Goal: Book appointment/travel/reservation

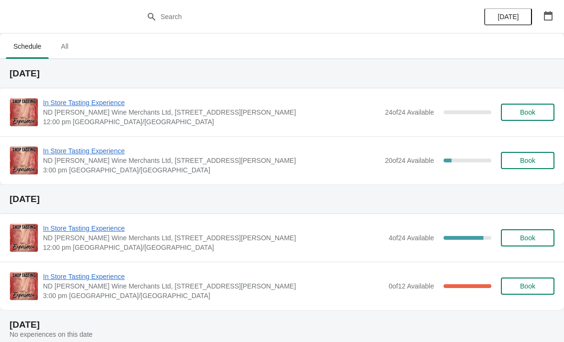
click at [546, 17] on icon "button" at bounding box center [548, 16] width 10 height 10
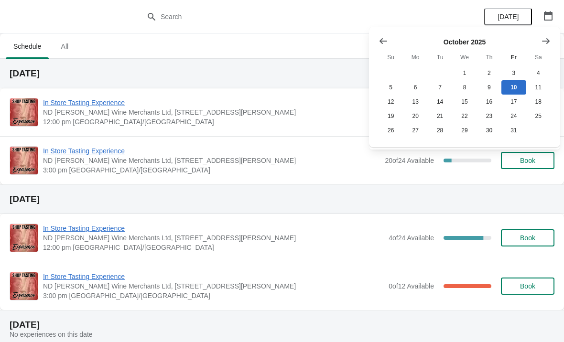
click at [540, 38] on button "Show next month, November 2025" at bounding box center [545, 40] width 17 height 17
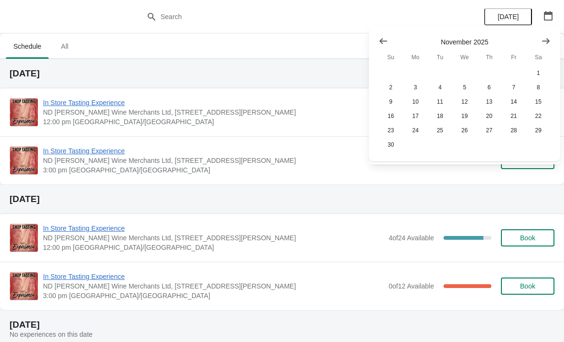
click at [549, 43] on icon "Show next month, December 2025" at bounding box center [546, 41] width 10 height 10
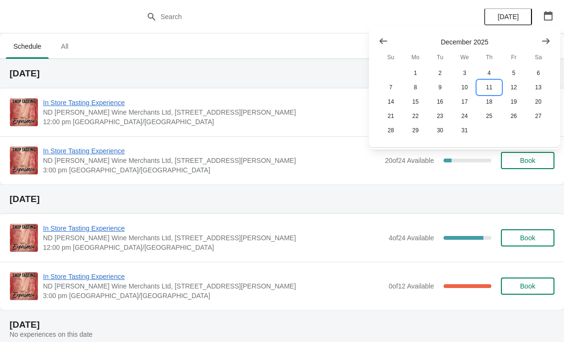
click at [489, 85] on button "11" at bounding box center [489, 87] width 24 height 14
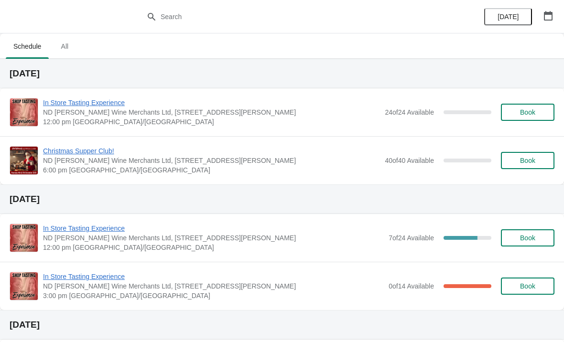
click at [531, 160] on span "Book" at bounding box center [527, 161] width 15 height 8
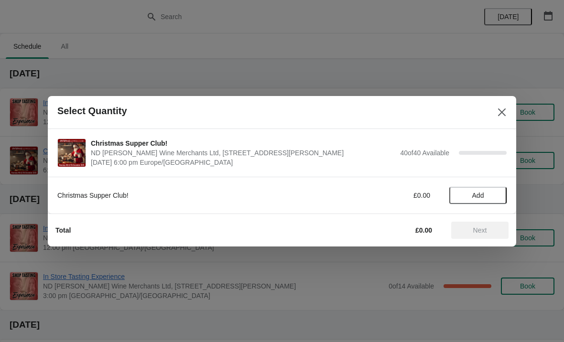
click at [474, 195] on span "Add" at bounding box center [478, 196] width 12 height 8
click at [494, 195] on icon at bounding box center [494, 195] width 3 height 3
click at [484, 231] on span "Next" at bounding box center [480, 231] width 14 height 8
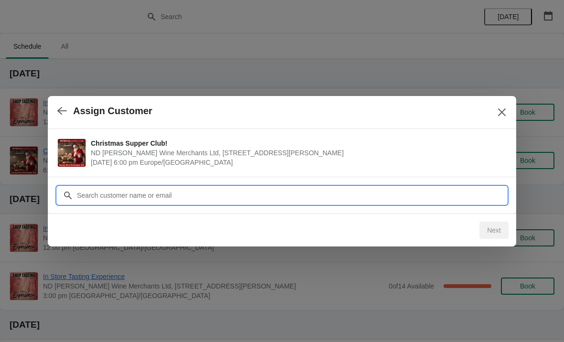
click at [203, 198] on input "Customer" at bounding box center [291, 195] width 430 height 17
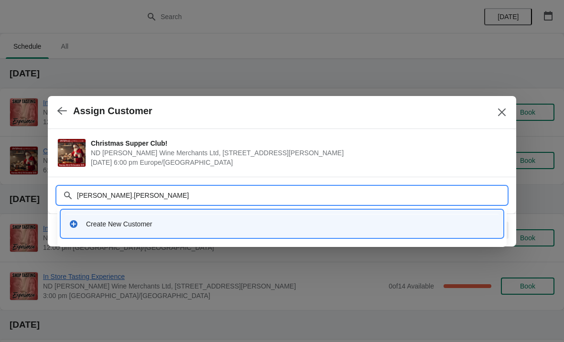
type input "[PERSON_NAME].thomas7"
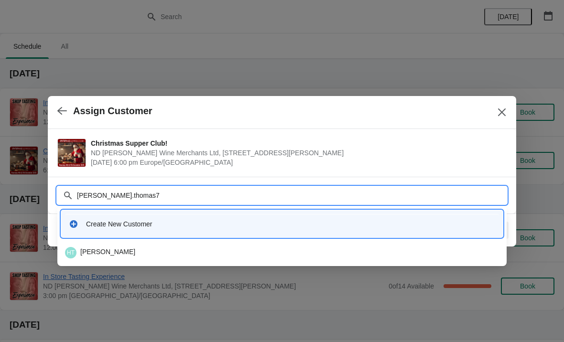
click at [120, 249] on div "HT [PERSON_NAME]" at bounding box center [282, 252] width 434 height 11
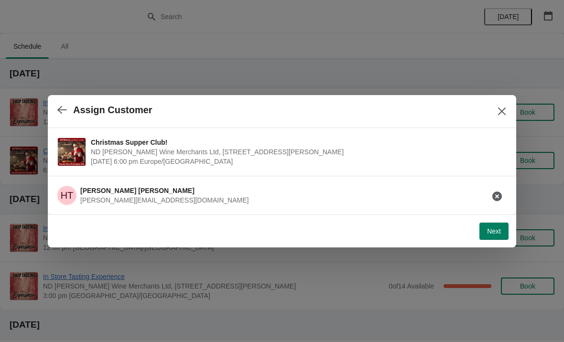
click at [495, 233] on span "Next" at bounding box center [494, 231] width 14 height 8
select select "No dietary requirements"
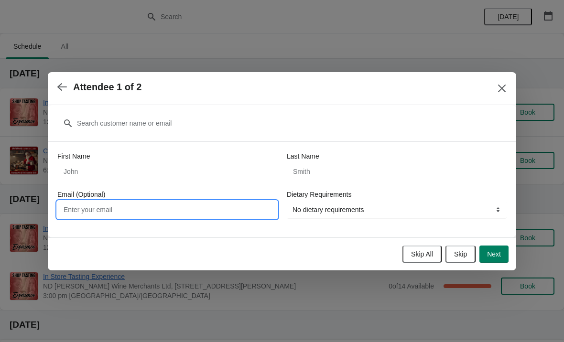
click at [149, 206] on input "Email (Optional)" at bounding box center [167, 209] width 220 height 17
type input "[PERSON_NAME][EMAIL_ADDRESS][DOMAIN_NAME]"
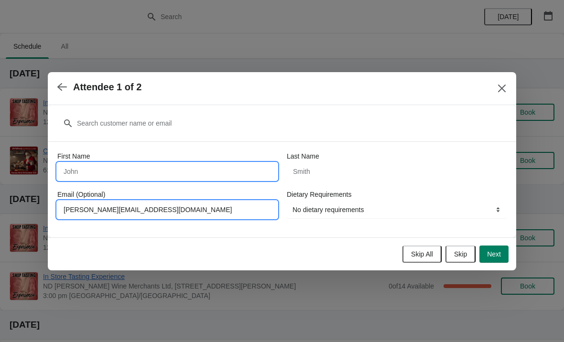
click at [114, 172] on input "First Name" at bounding box center [167, 171] width 220 height 17
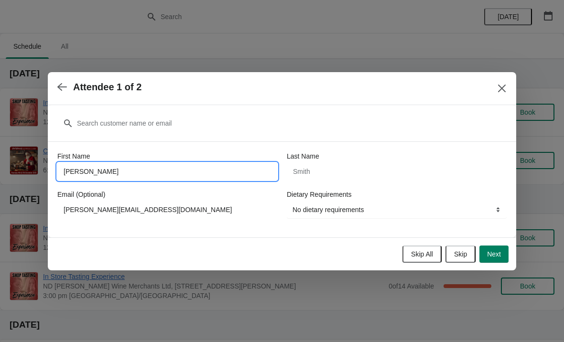
type input "[PERSON_NAME]"
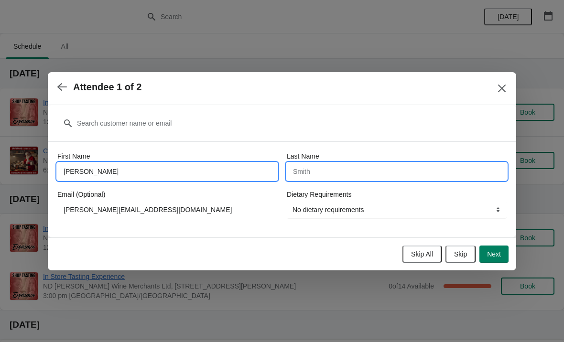
click at [358, 173] on input "Last Name" at bounding box center [397, 171] width 220 height 17
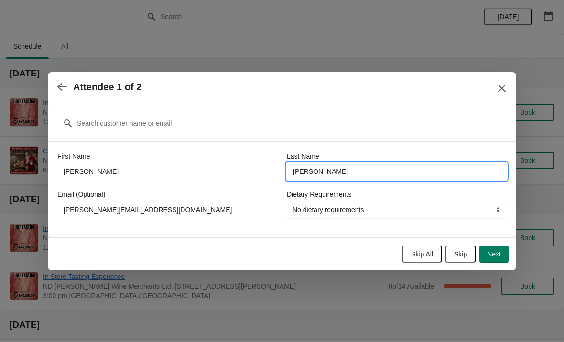
type input "[PERSON_NAME]"
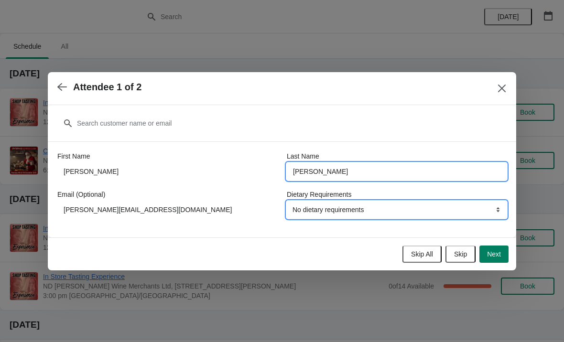
click at [463, 206] on select "No dietary requirements Vegetarian Vegan" at bounding box center [397, 209] width 220 height 17
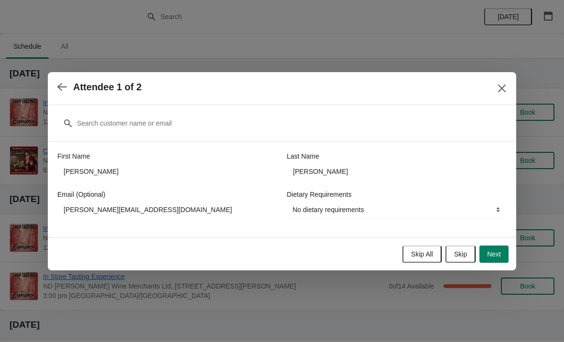
click at [498, 252] on span "Next" at bounding box center [494, 254] width 14 height 8
